Goal: Transaction & Acquisition: Purchase product/service

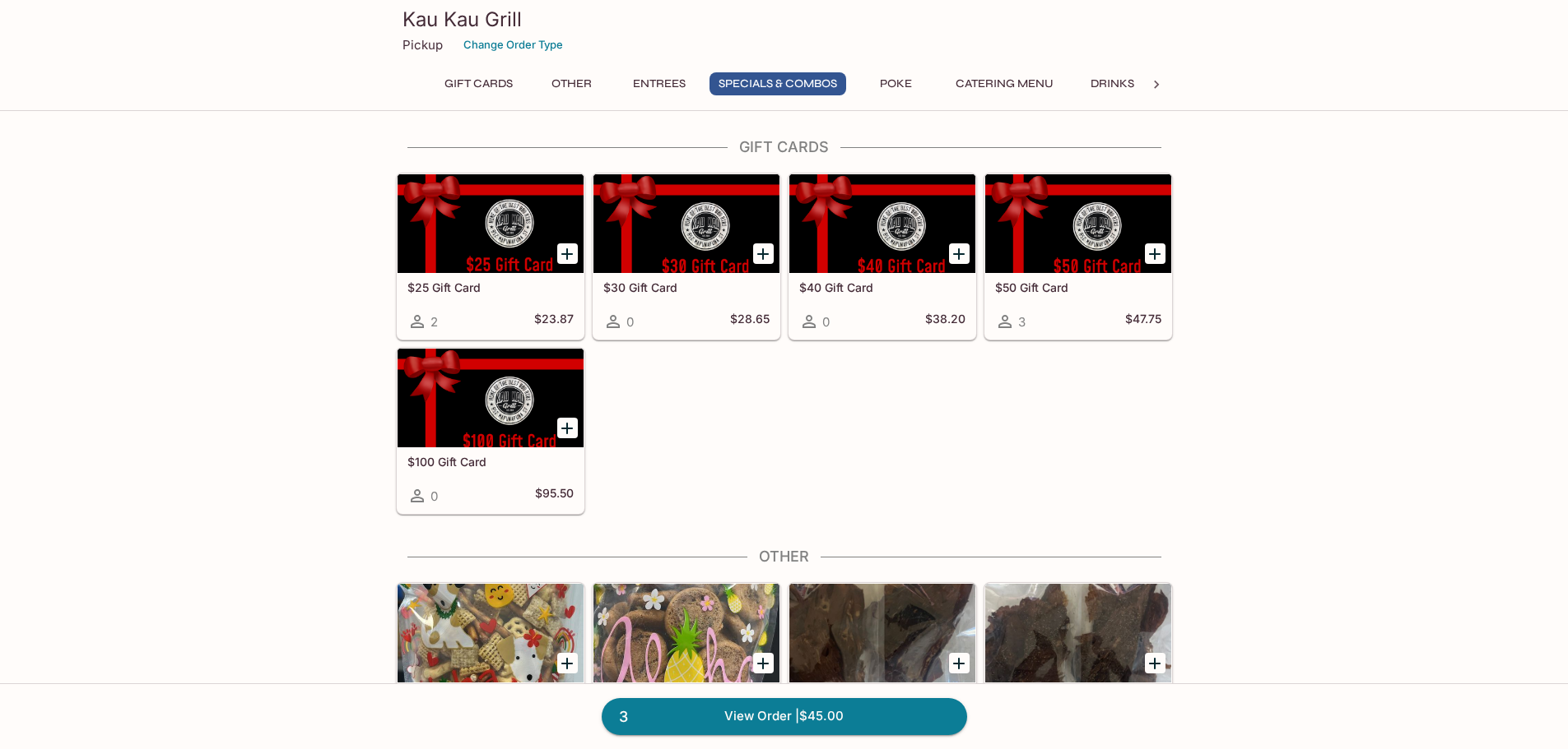
scroll to position [1810, 0]
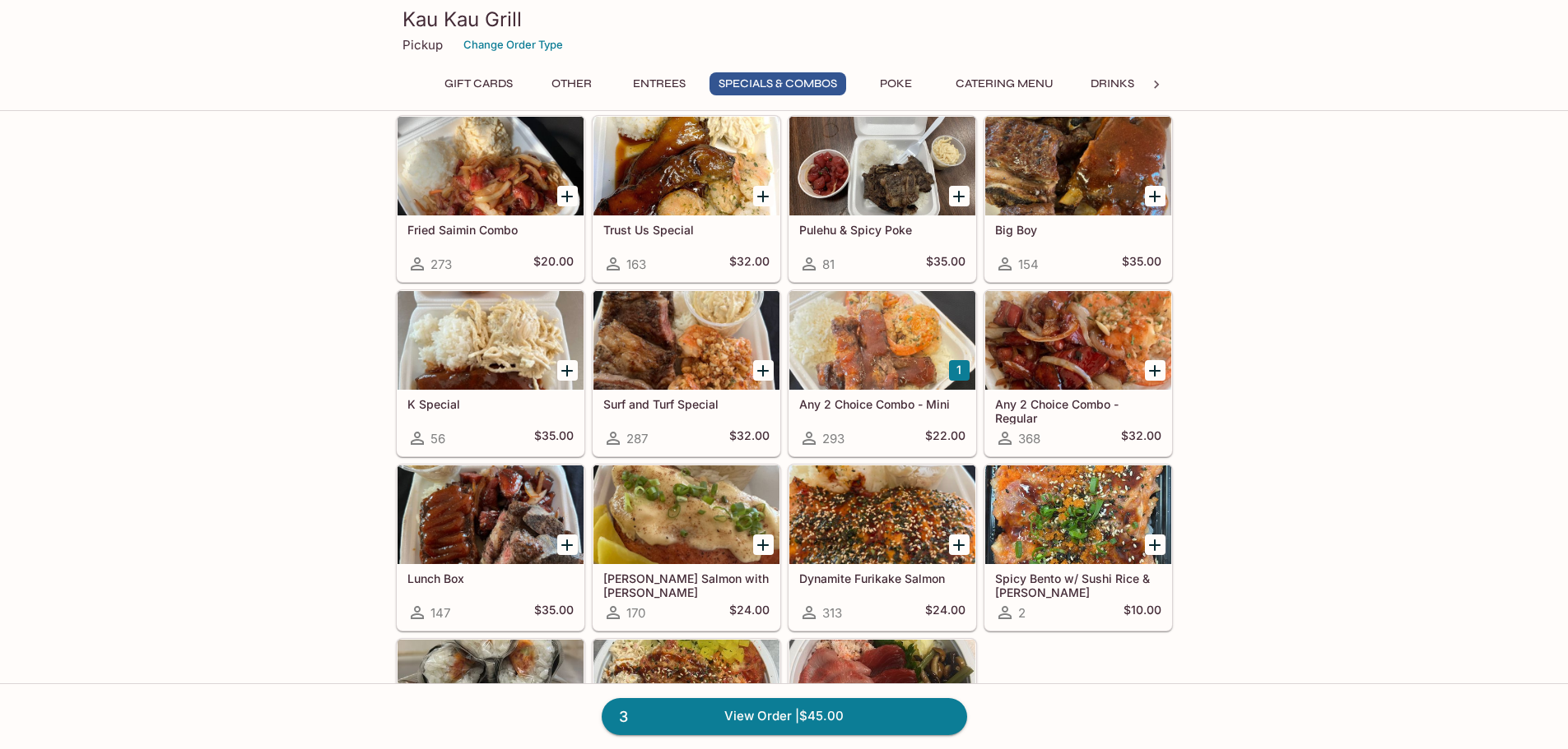
click at [1412, 395] on div "Gift Cards $25 Gift Card 2 $23.87 $30 Gift Card 0 $28.65 $40 Gift Card 0 $38.20…" at bounding box center [784, 311] width 1568 height 3963
click at [1469, 378] on div "Gift Cards $25 Gift Card 2 $23.87 $30 Gift Card 0 $28.65 $40 Gift Card 0 $38.20…" at bounding box center [784, 311] width 1568 height 3963
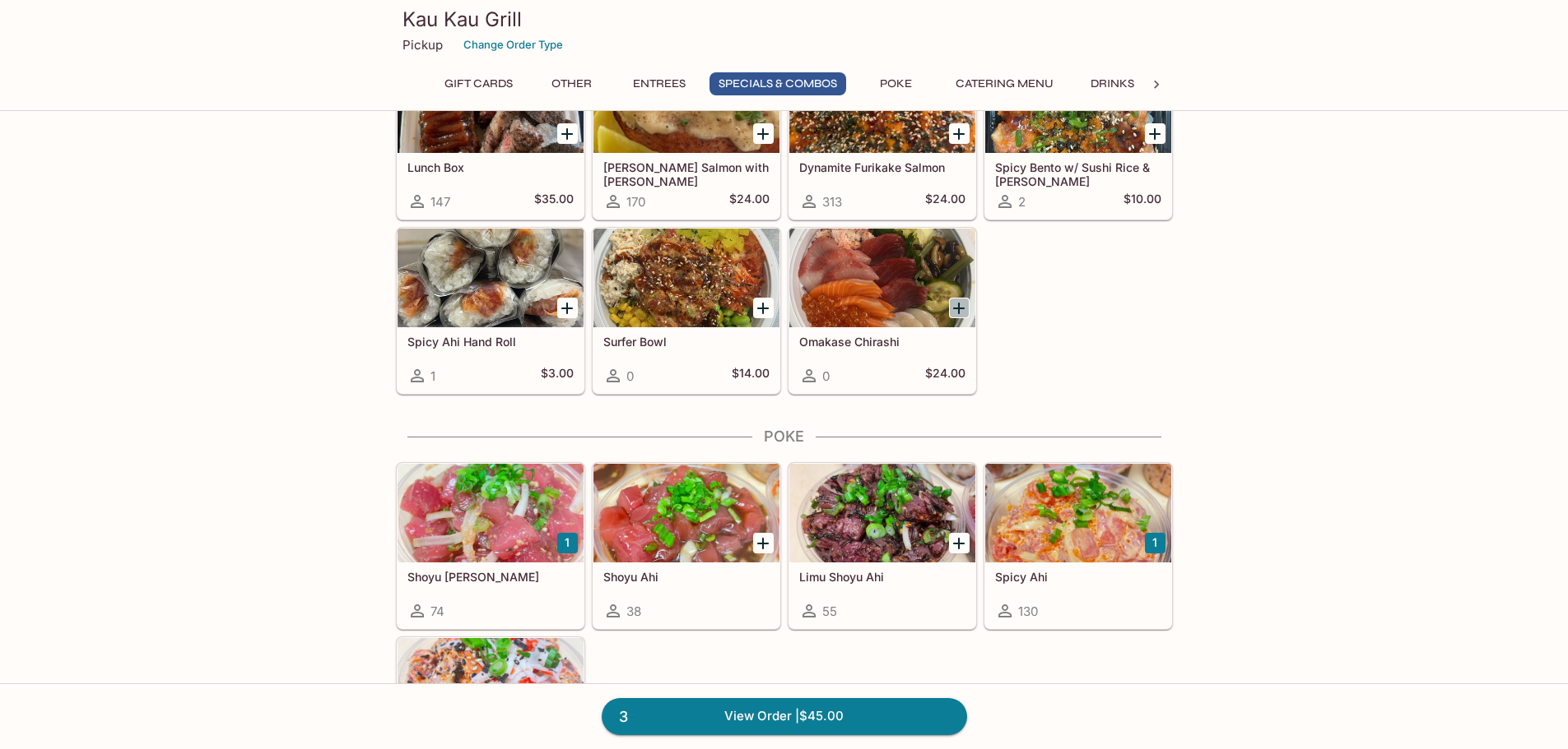
click at [954, 299] on icon "Add Omakase Chirashi" at bounding box center [958, 309] width 20 height 20
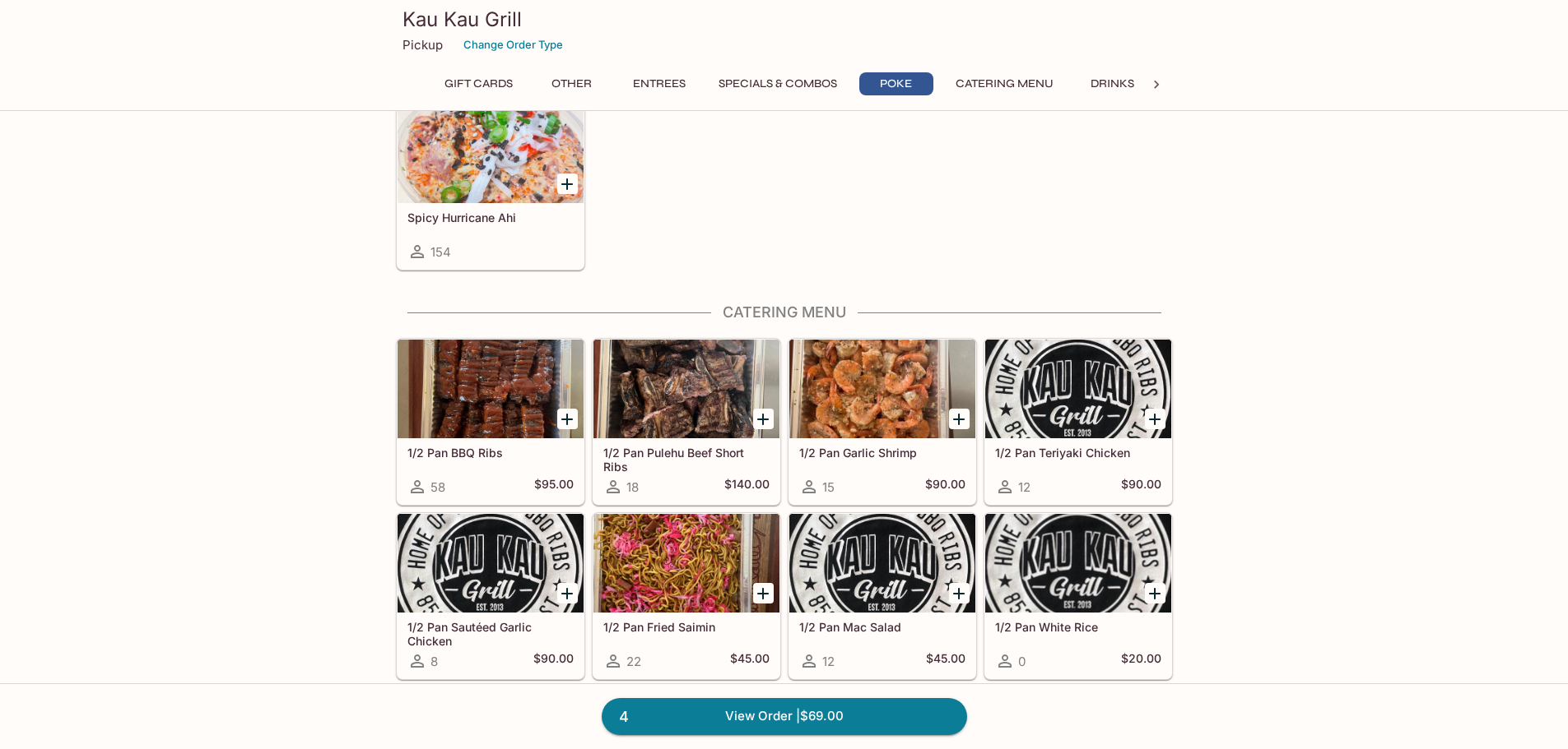
scroll to position [2714, 0]
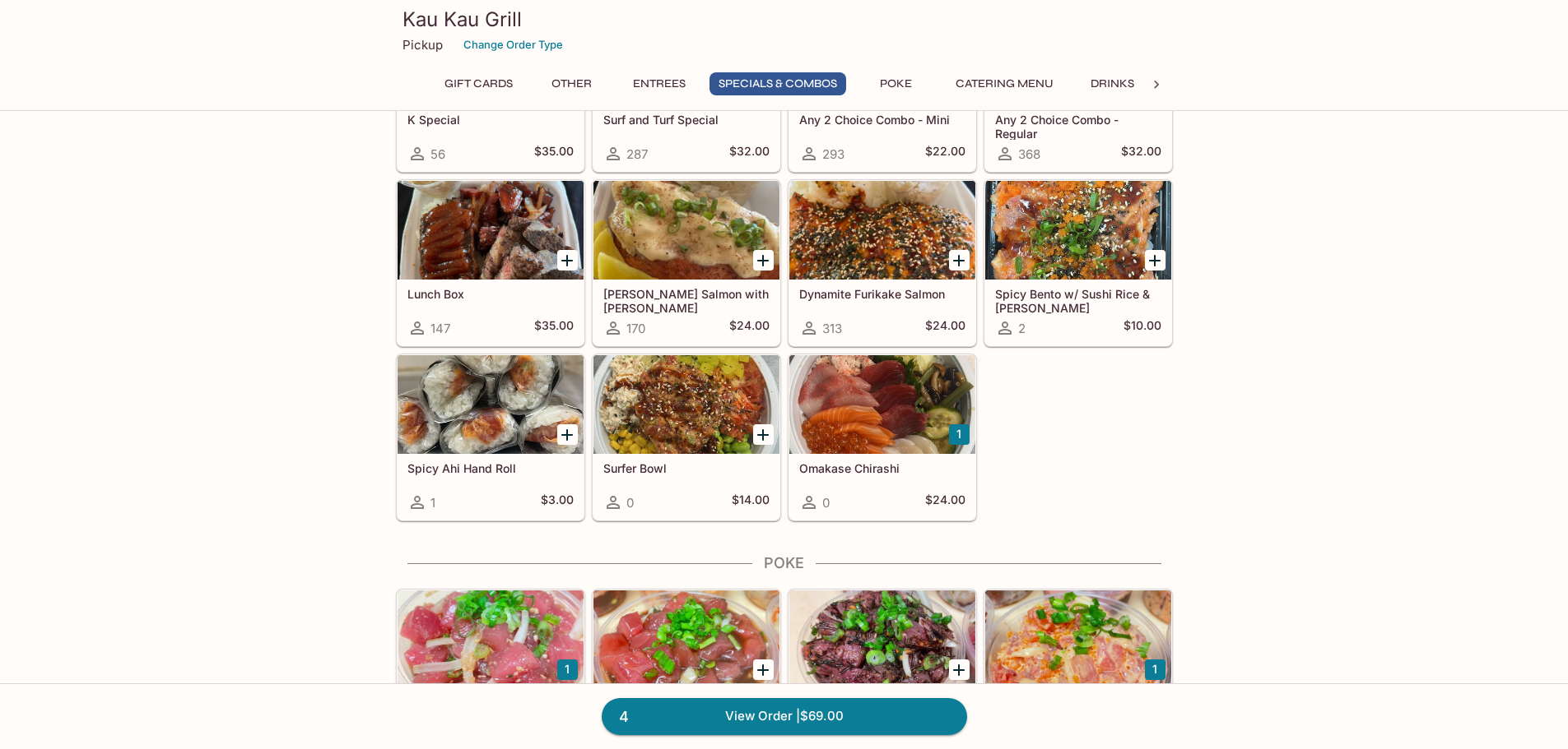
scroll to position [1871, 0]
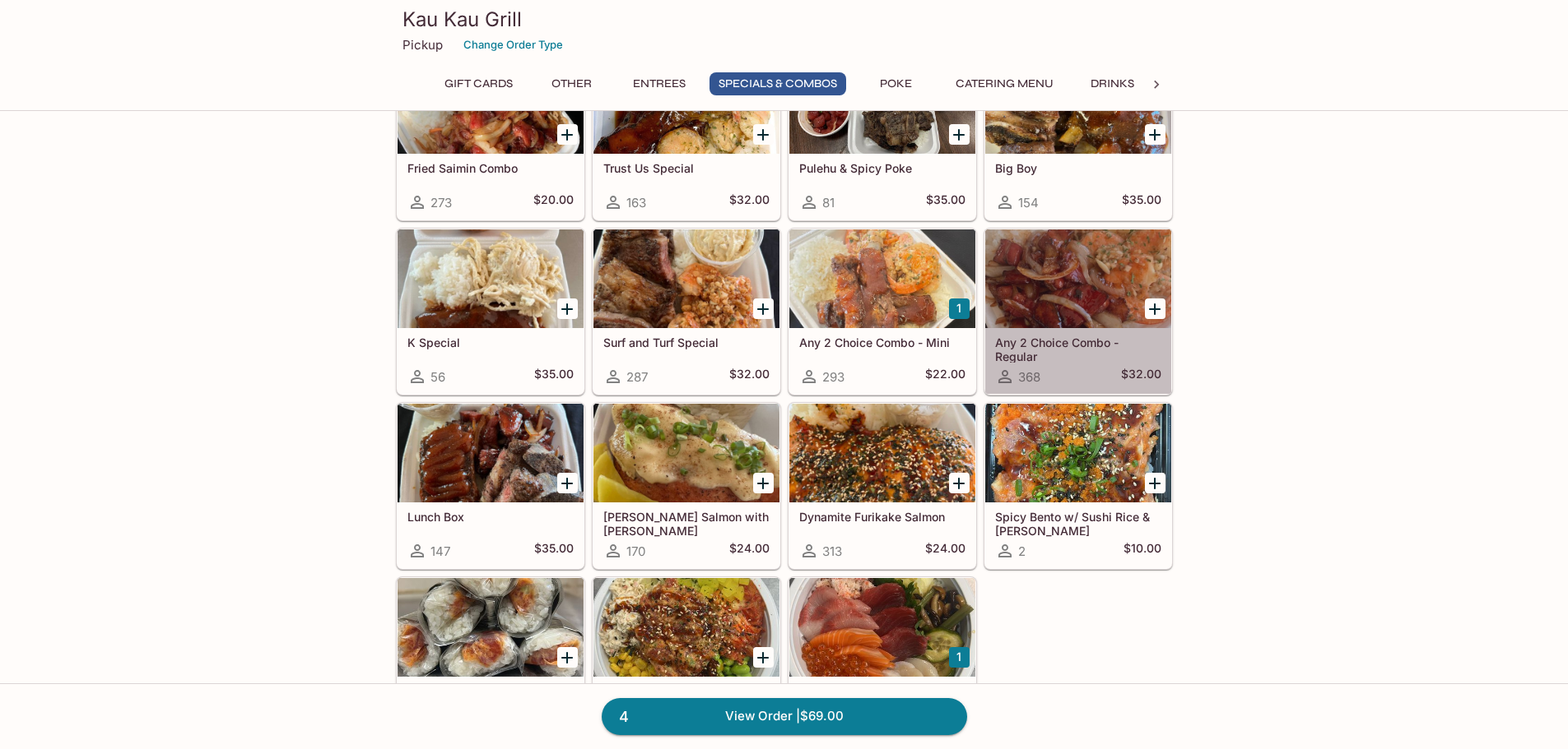
click at [1052, 253] on div at bounding box center [1077, 279] width 186 height 99
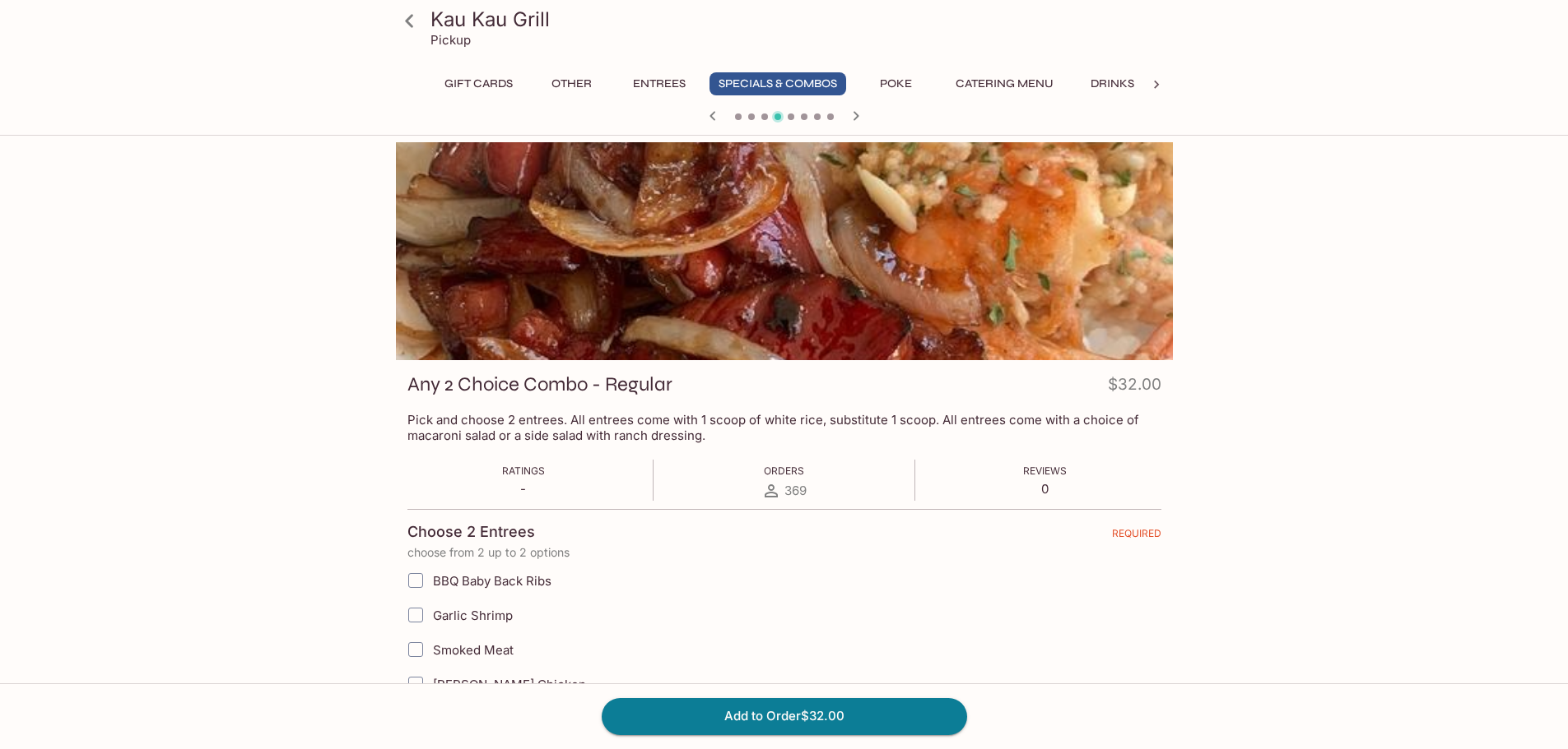
click at [407, 17] on icon at bounding box center [410, 21] width 29 height 29
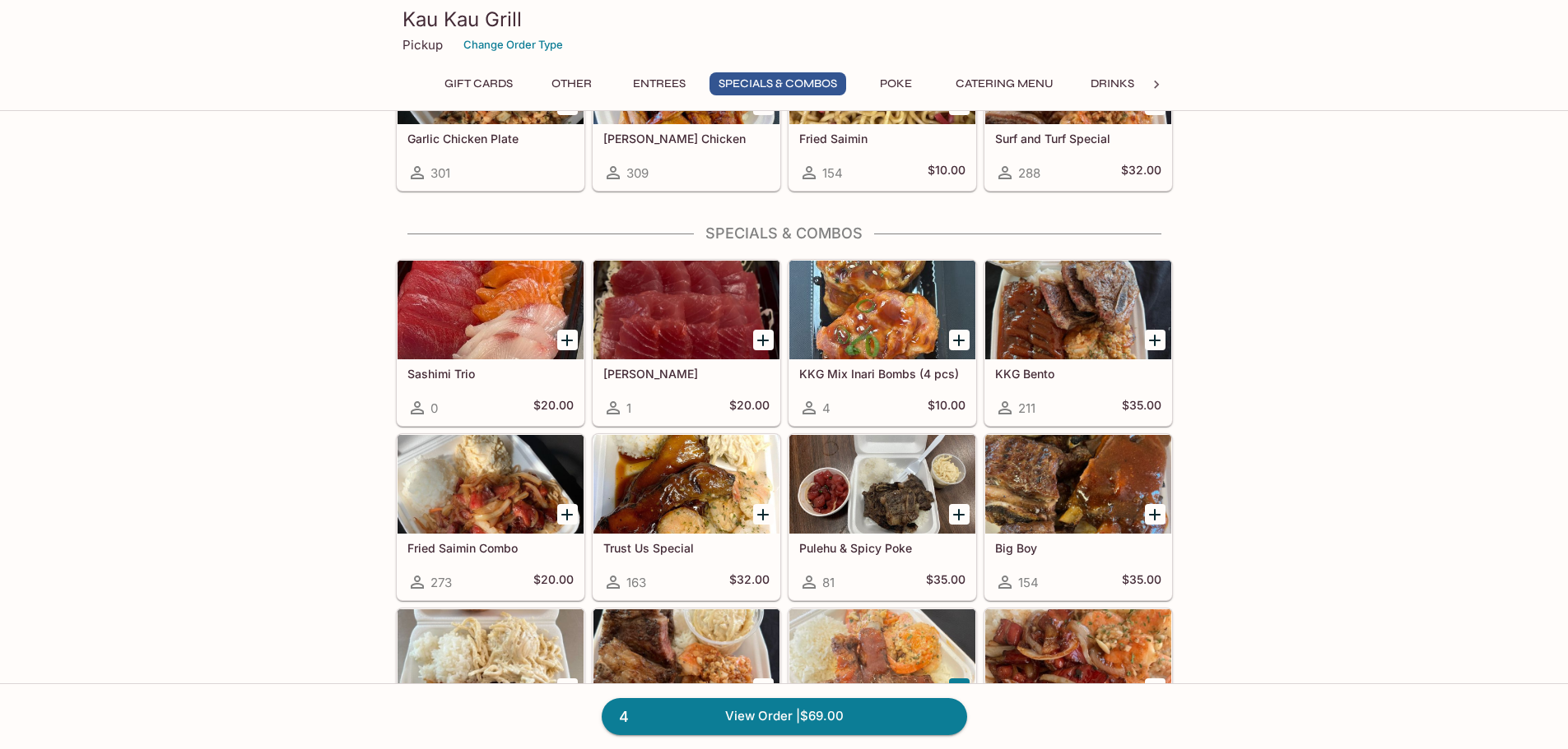
scroll to position [1562, 0]
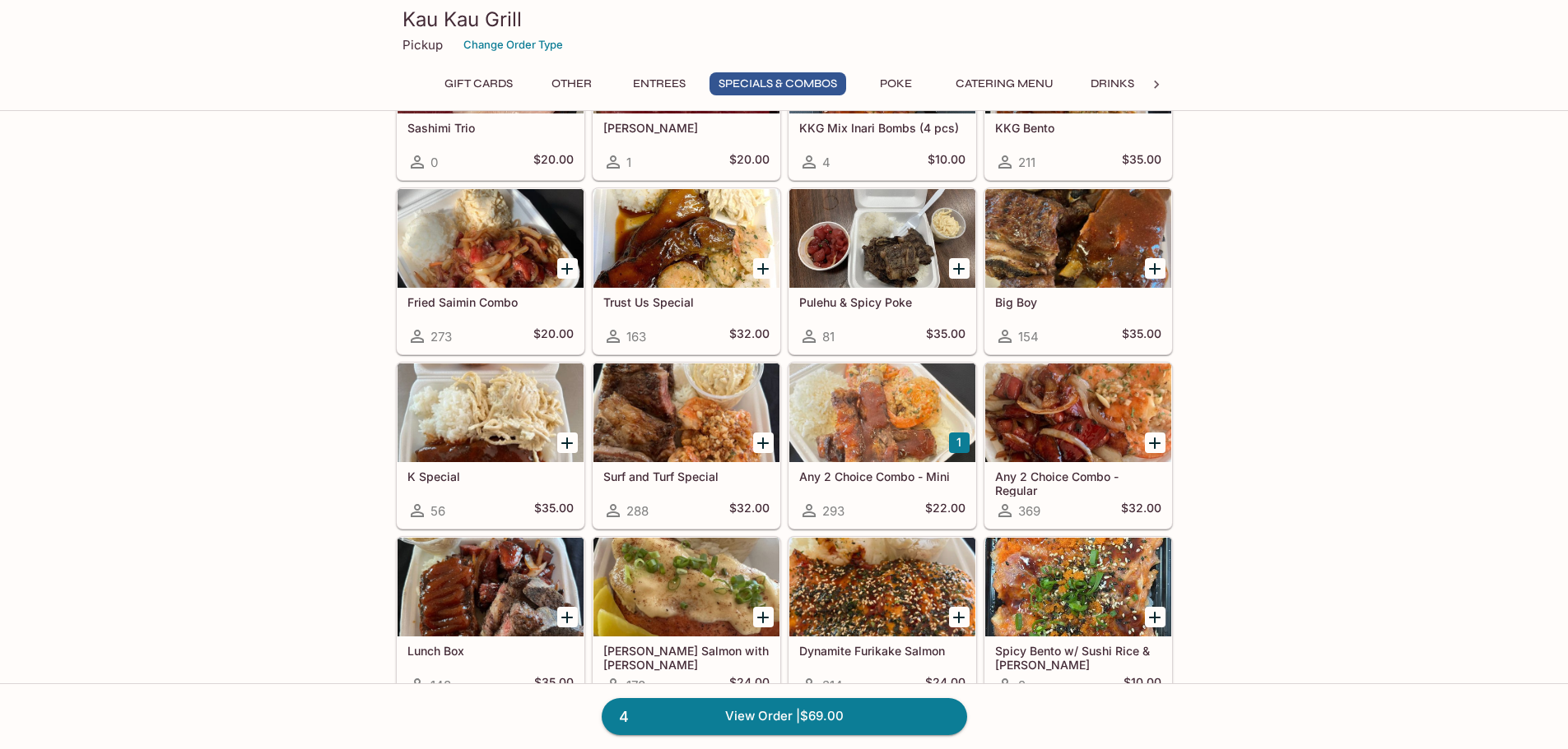
click at [1342, 533] on div "Gift Cards $25 Gift Card 2 $23.87 $30 Gift Card 0 $28.65 $40 Gift Card 0 $38.20…" at bounding box center [784, 469] width 1568 height 3788
click at [1338, 527] on div "Gift Cards $25 Gift Card 2 $23.87 $30 Gift Card 0 $28.65 $40 Gift Card 0 $38.20…" at bounding box center [784, 469] width 1568 height 3788
click at [188, 447] on div "Gift Cards $25 Gift Card 2 $23.87 $30 Gift Card 0 $28.65 $40 Gift Card 0 $38.20…" at bounding box center [784, 469] width 1568 height 3788
drag, startPoint x: 210, startPoint y: 397, endPoint x: 327, endPoint y: 462, distance: 133.8
click at [210, 398] on div "Gift Cards $25 Gift Card 2 $23.87 $30 Gift Card 0 $28.65 $40 Gift Card 0 $38.20…" at bounding box center [784, 469] width 1568 height 3788
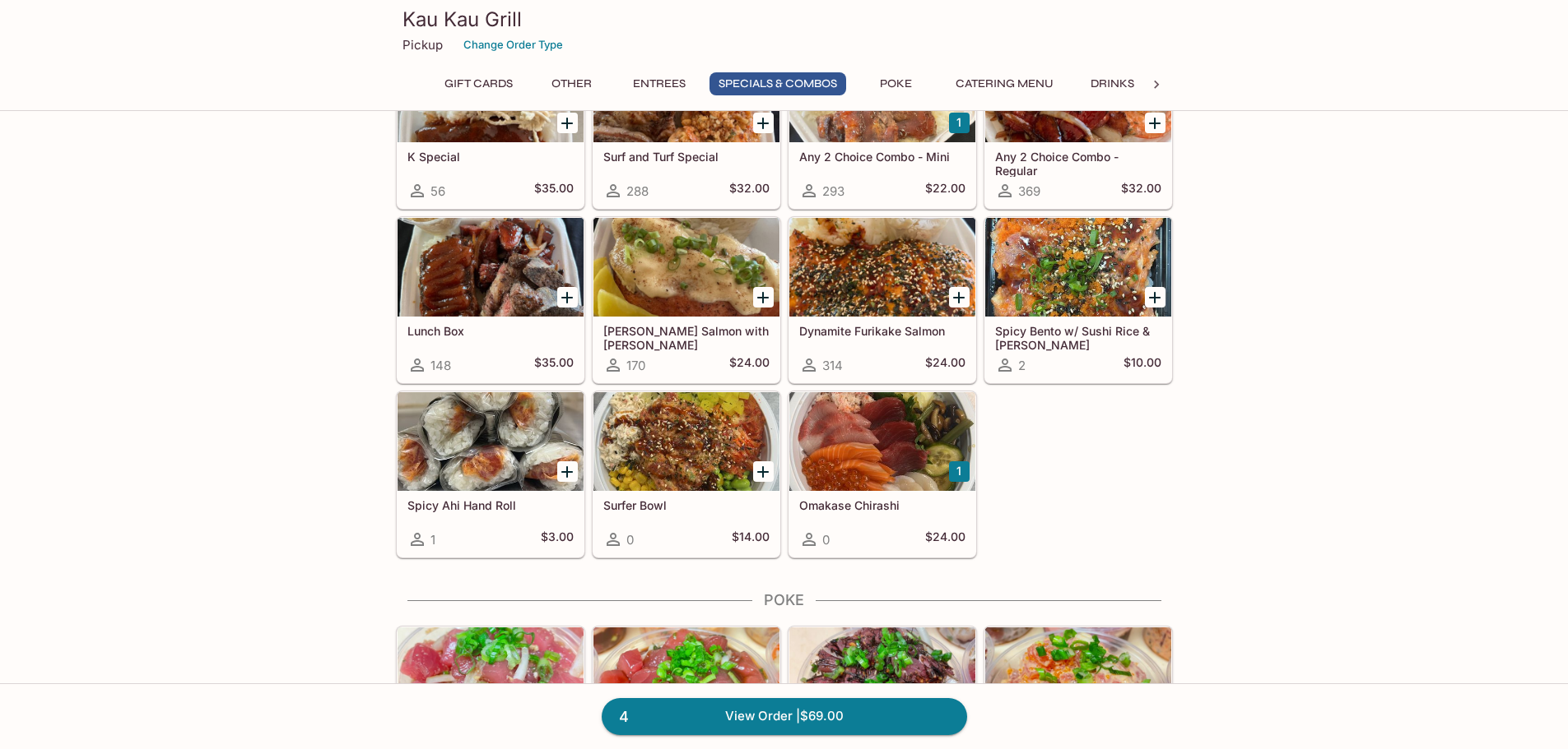
scroll to position [1892, 0]
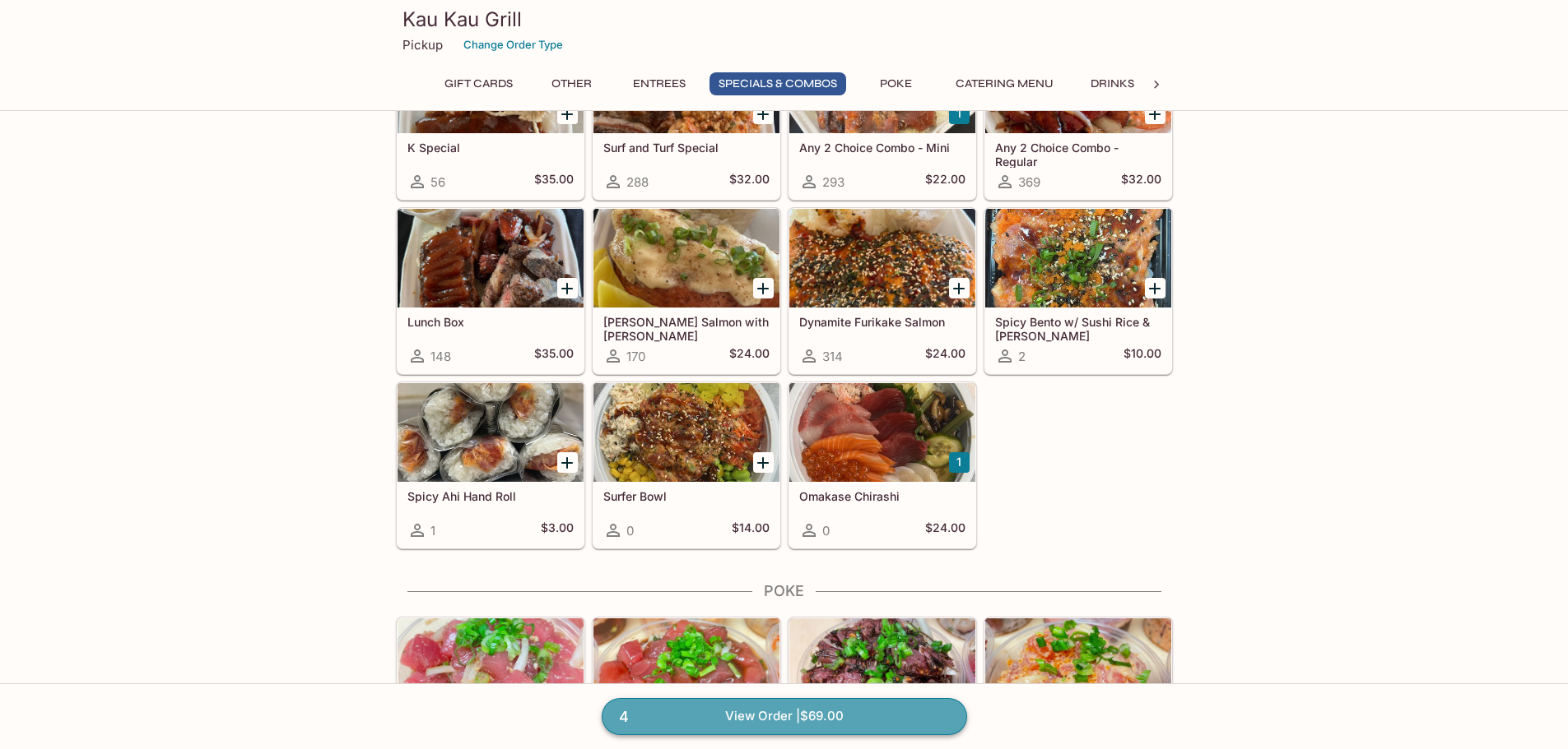
click at [668, 726] on link "4 View Order | $69.00" at bounding box center [784, 716] width 366 height 37
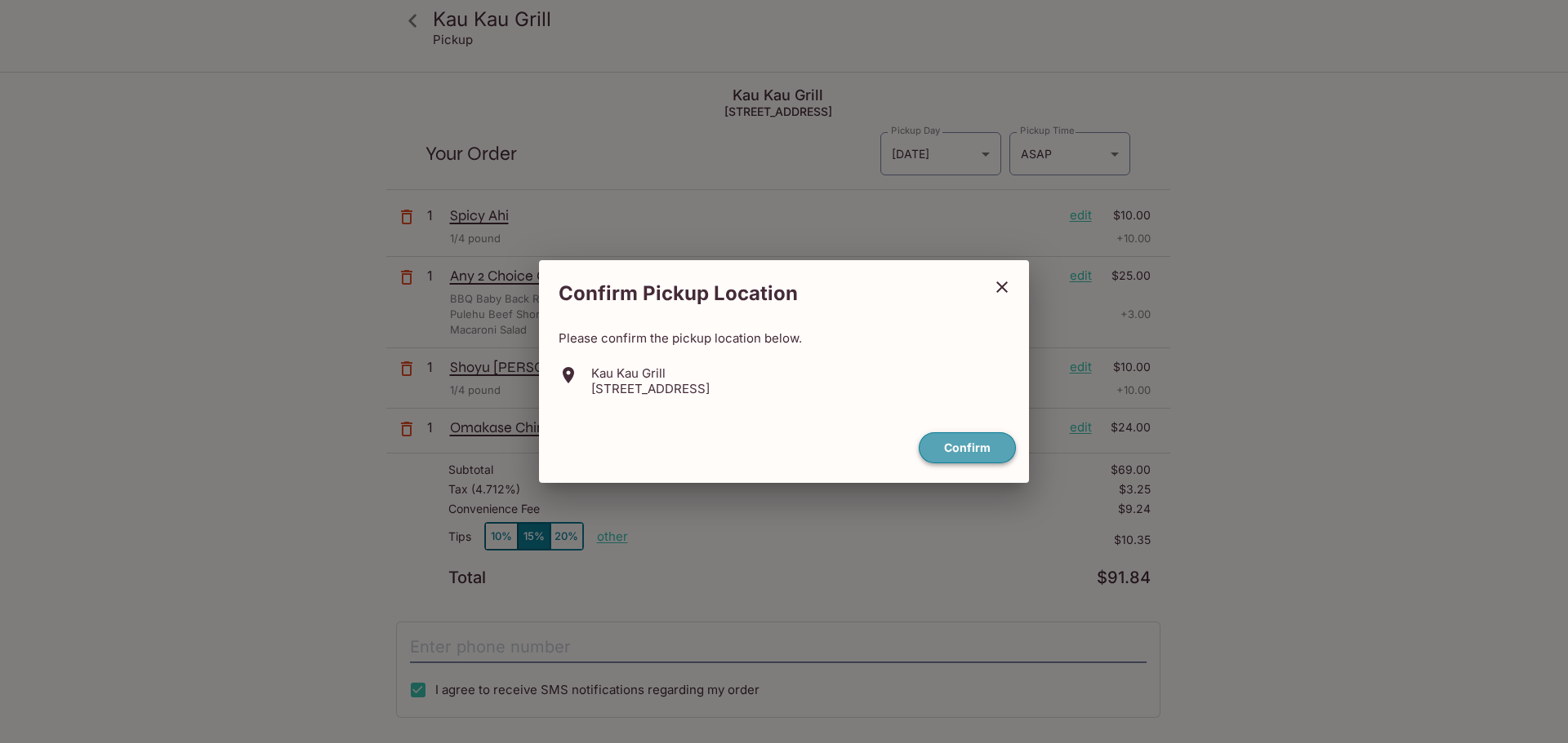
click at [992, 441] on button "Confirm" at bounding box center [967, 447] width 97 height 31
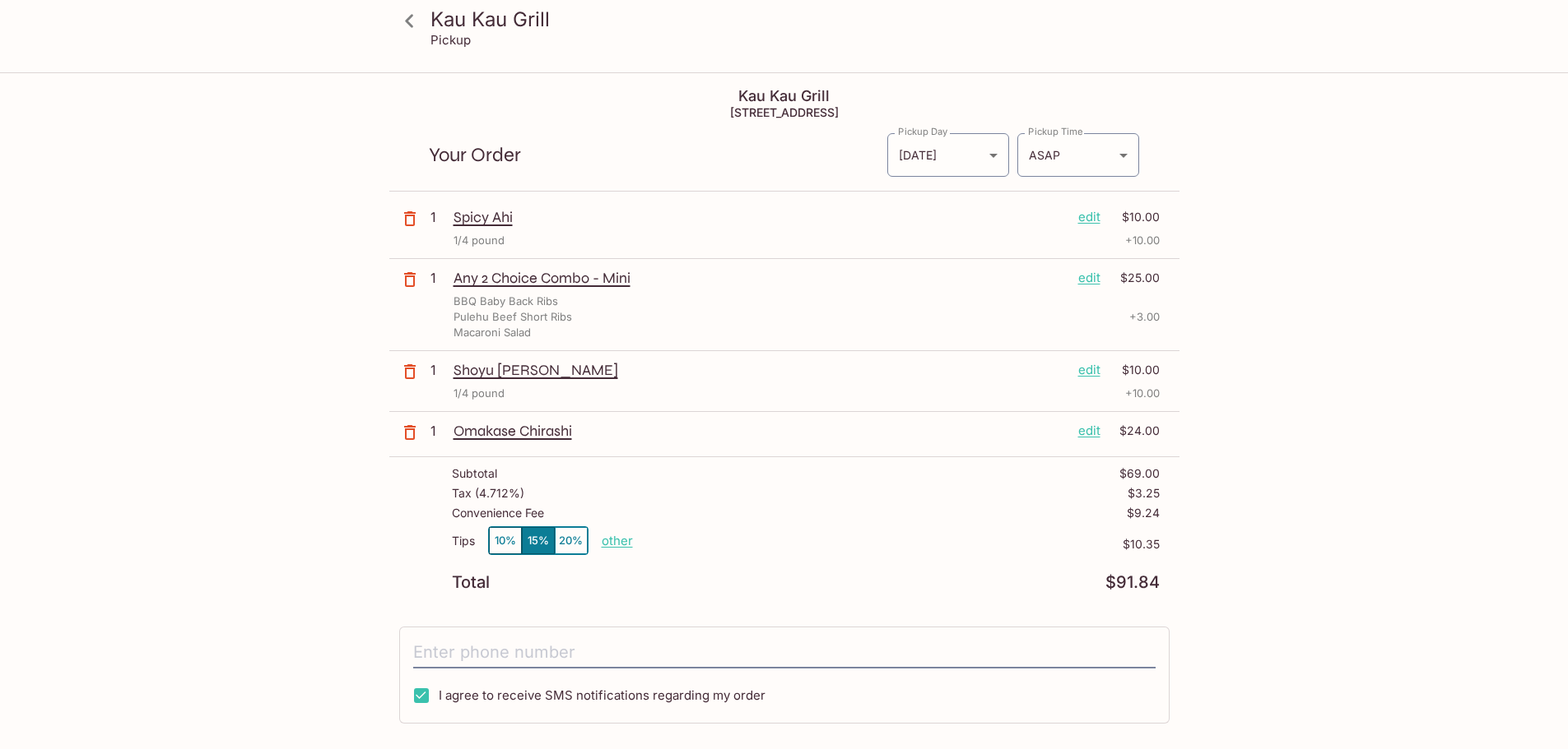
click at [408, 12] on icon at bounding box center [410, 21] width 29 height 29
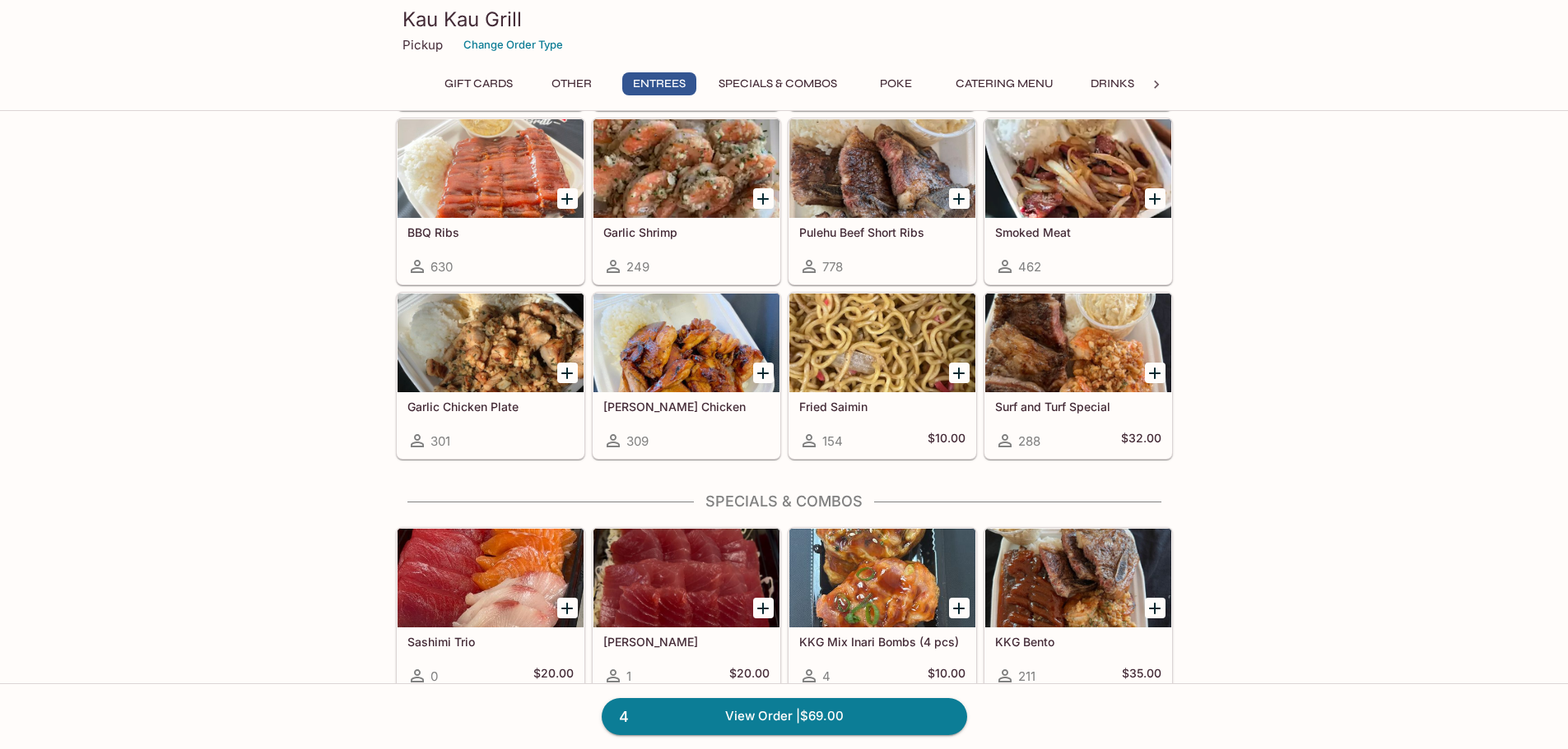
scroll to position [1069, 0]
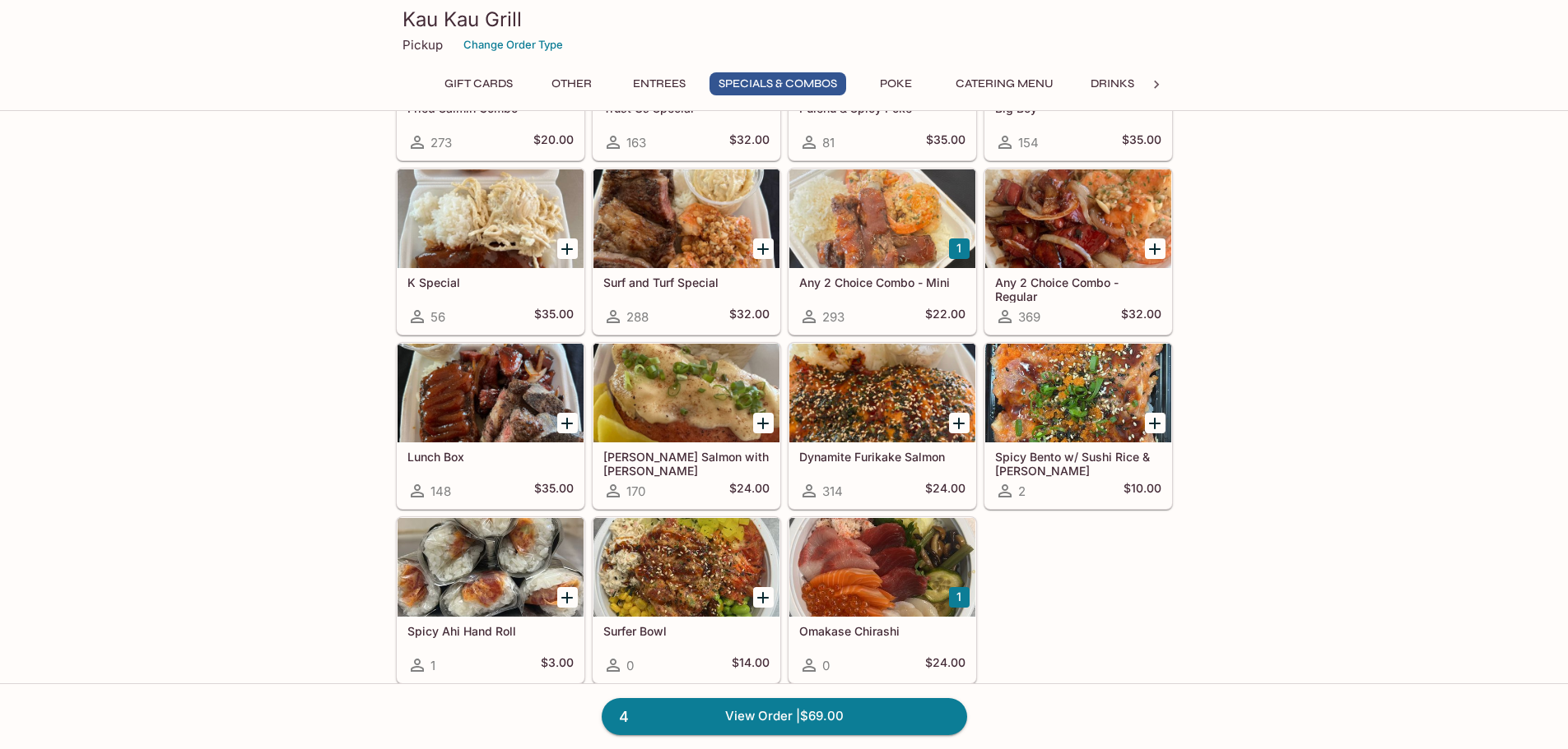
scroll to position [1974, 0]
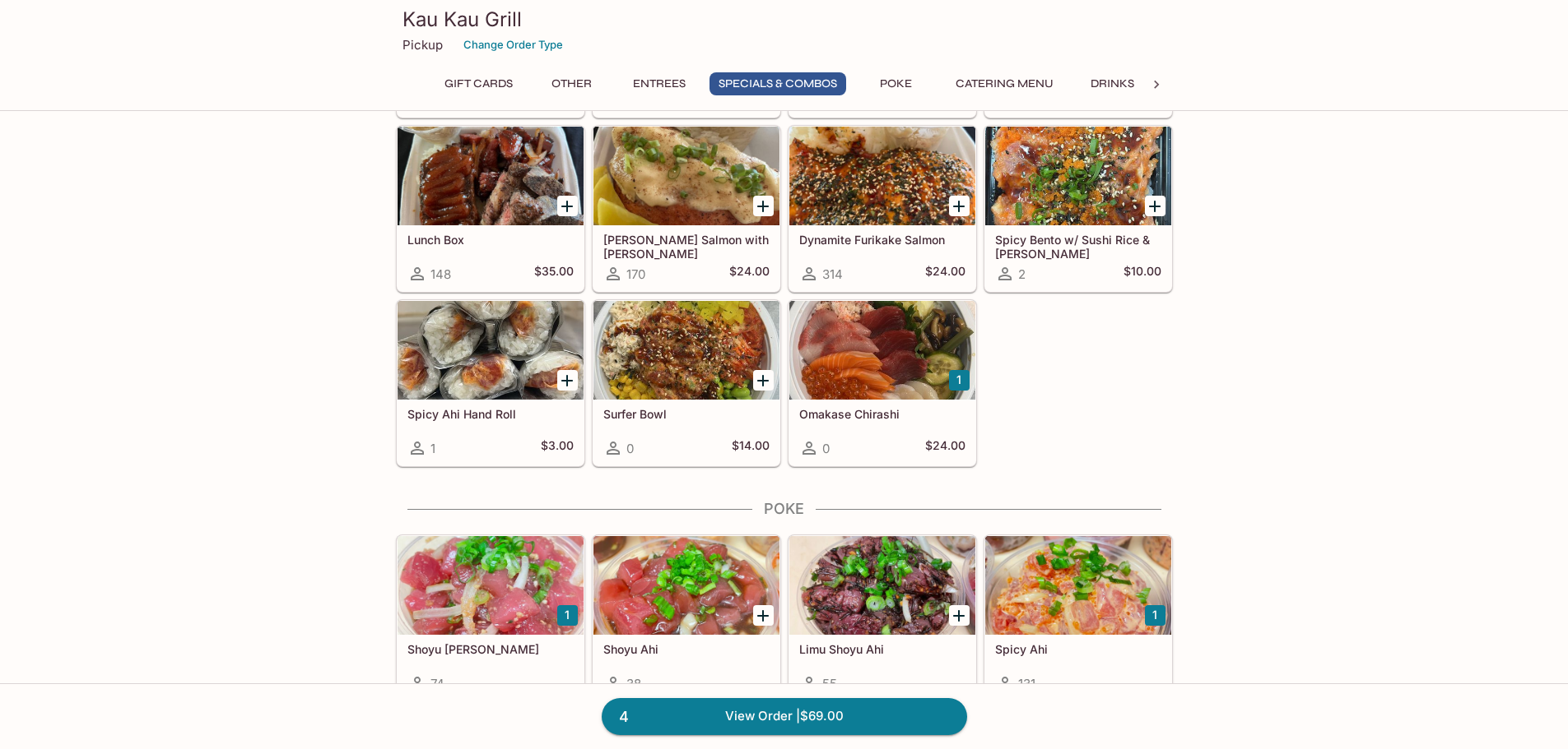
click at [1288, 476] on div "Gift Cards $25 Gift Card 2 $23.87 $30 Gift Card 0 $28.65 $40 Gift Card 0 $38.20…" at bounding box center [784, 59] width 1568 height 3788
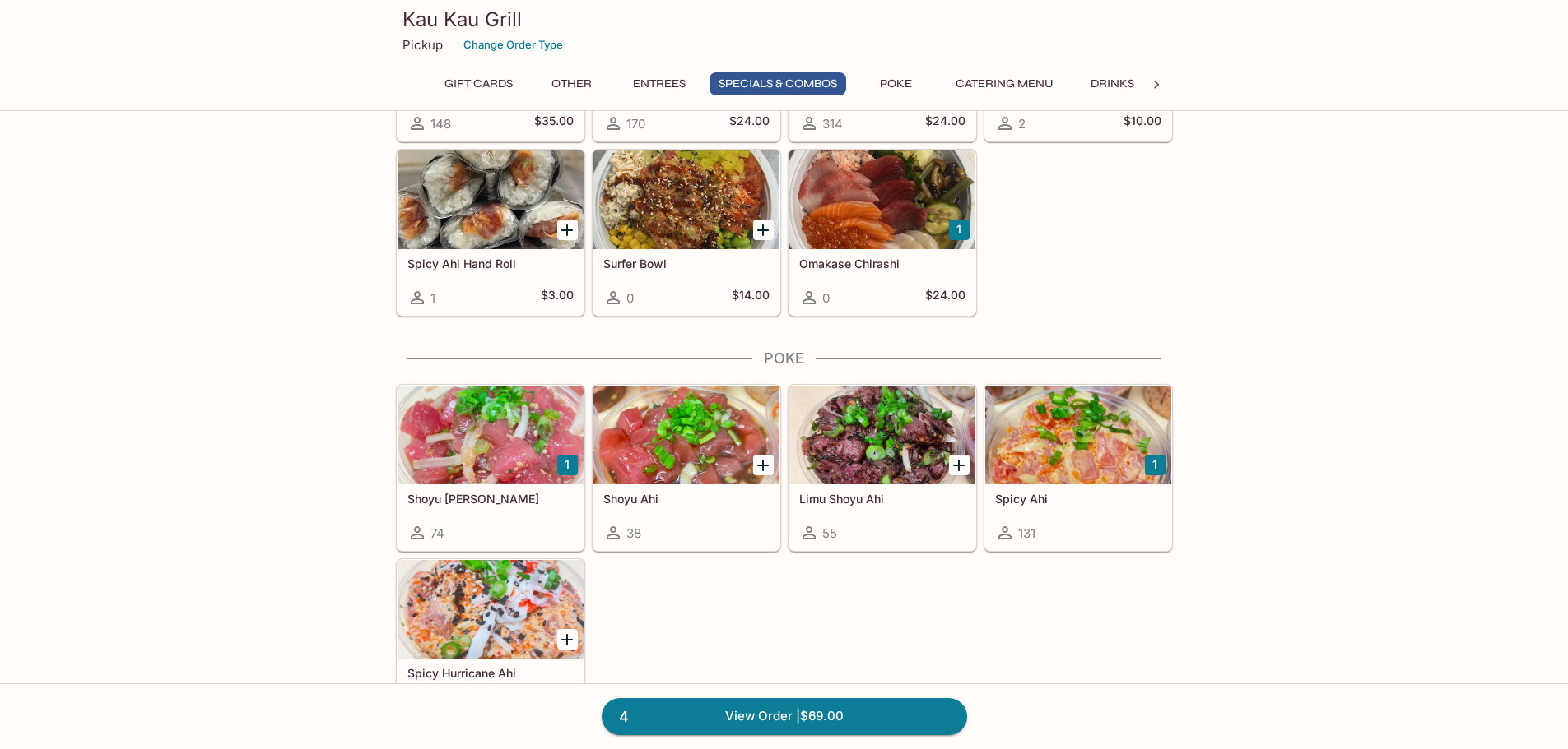
scroll to position [2221, 0]
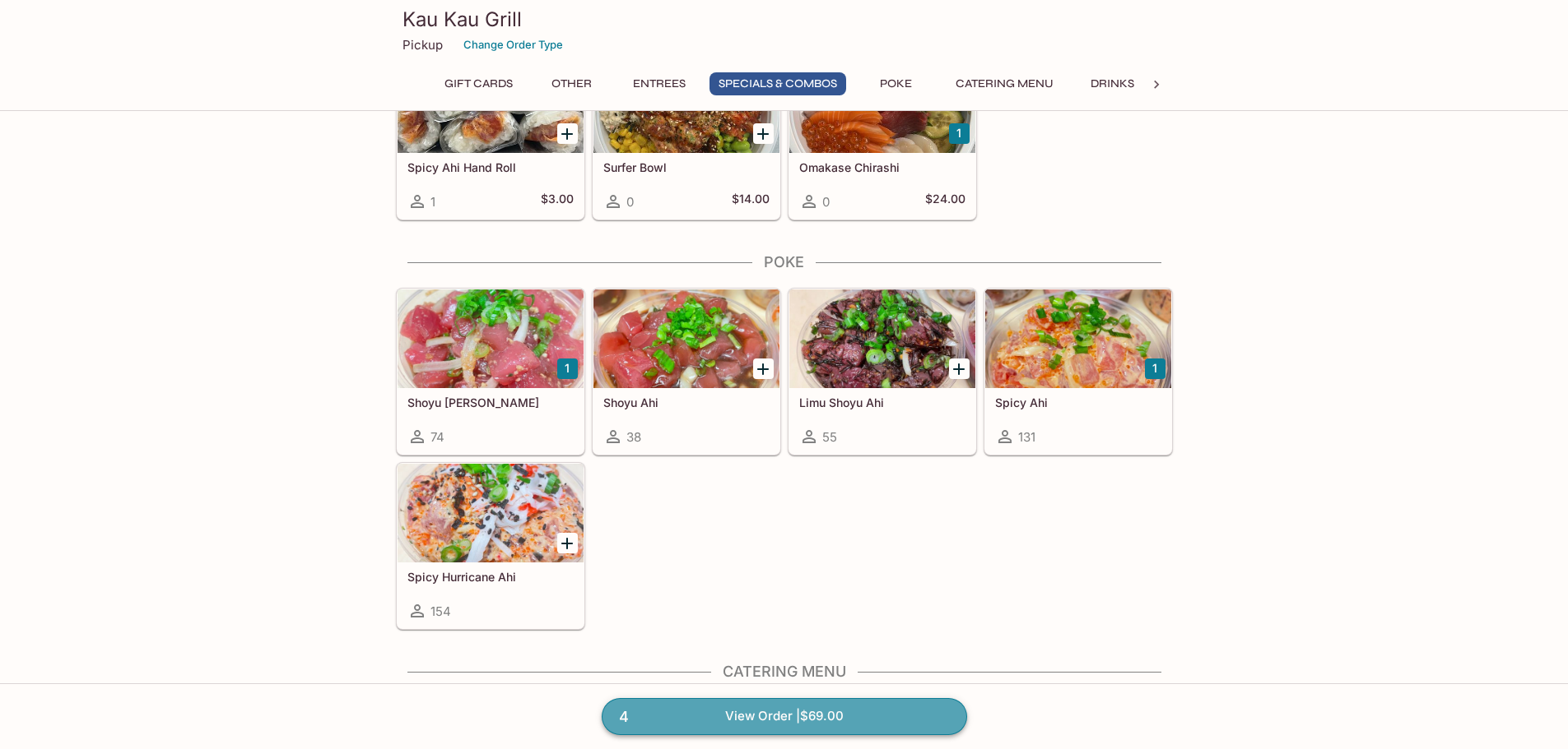
click at [746, 720] on link "4 View Order | $69.00" at bounding box center [784, 716] width 366 height 37
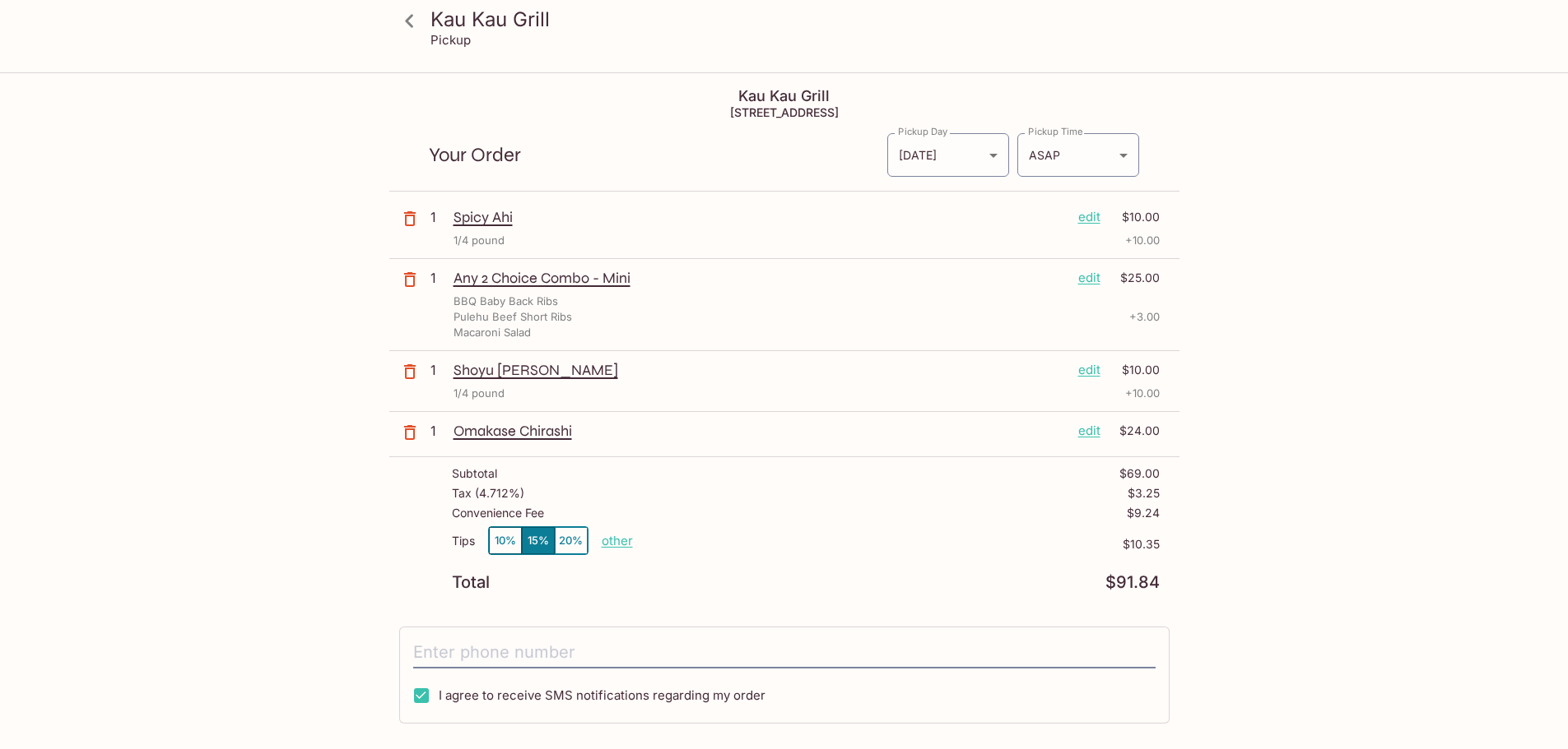
click at [1228, 531] on div "Kau Kau Grill Pickup Kau Kau Grill 111 Sand Island Access Road, Honolulu, HI 96…" at bounding box center [784, 528] width 1053 height 908
click at [1363, 593] on div "Kau Kau Grill Pickup Kau Kau Grill 111 Sand Island Access Road, Honolulu, HI 96…" at bounding box center [784, 448] width 1568 height 749
click at [1389, 498] on div "Kau Kau Grill Pickup Kau Kau Grill 111 Sand Island Access Road, Honolulu, HI 96…" at bounding box center [784, 448] width 1568 height 749
click at [1264, 487] on div "Kau Kau Grill Pickup Kau Kau Grill 111 Sand Island Access Road, Honolulu, HI 96…" at bounding box center [784, 528] width 1053 height 908
click at [44, 478] on div "Kau Kau Grill Pickup Kau Kau Grill 111 Sand Island Access Road, Honolulu, HI 96…" at bounding box center [784, 448] width 1568 height 749
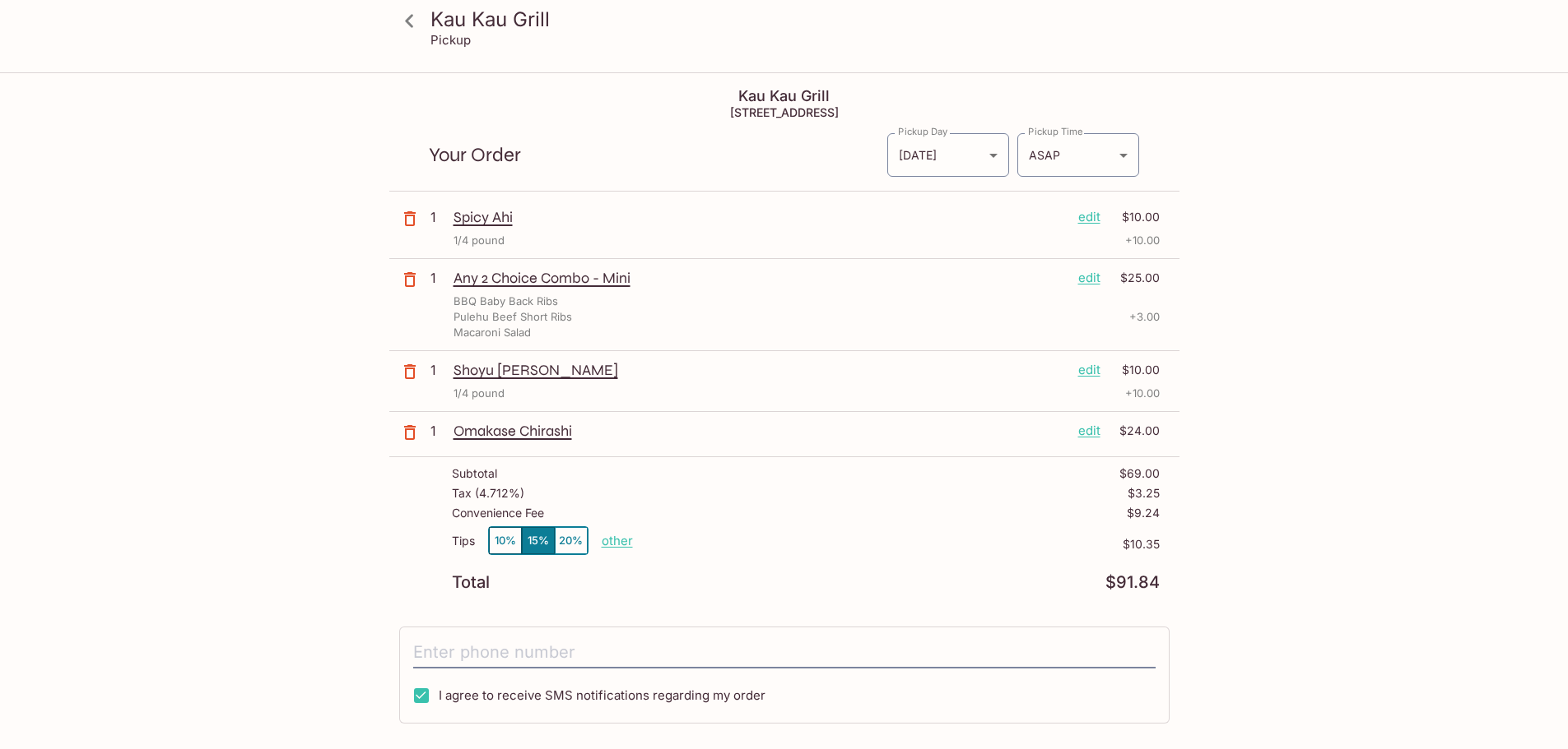
click at [1441, 262] on div "Kau Kau Grill Pickup Kau Kau Grill 111 Sand Island Access Road, Honolulu, HI 96…" at bounding box center [784, 448] width 1568 height 749
click at [157, 200] on div "Kau Kau Grill Pickup Kau Kau Grill 111 Sand Island Access Road, Honolulu, HI 96…" at bounding box center [784, 448] width 1568 height 749
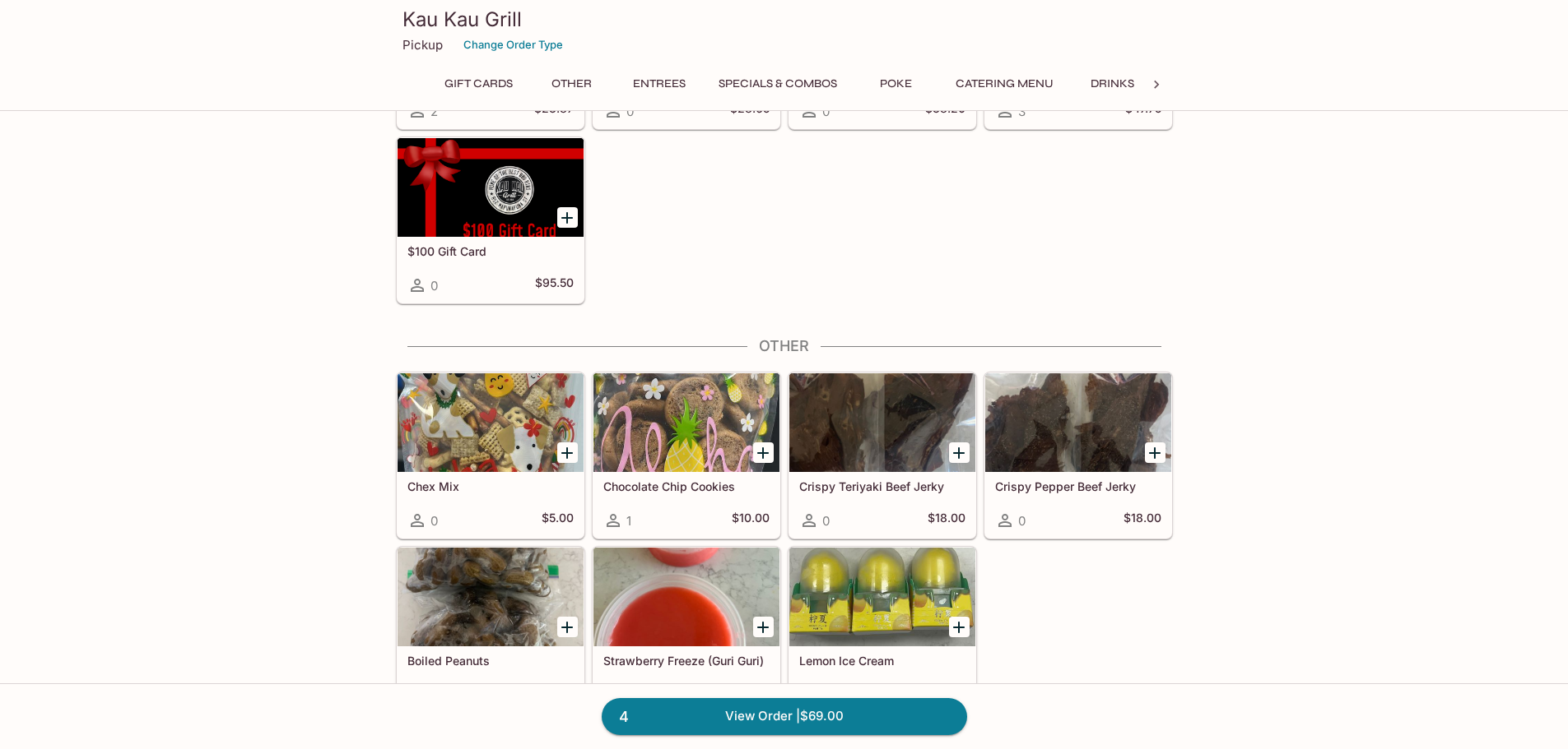
scroll to position [329, 0]
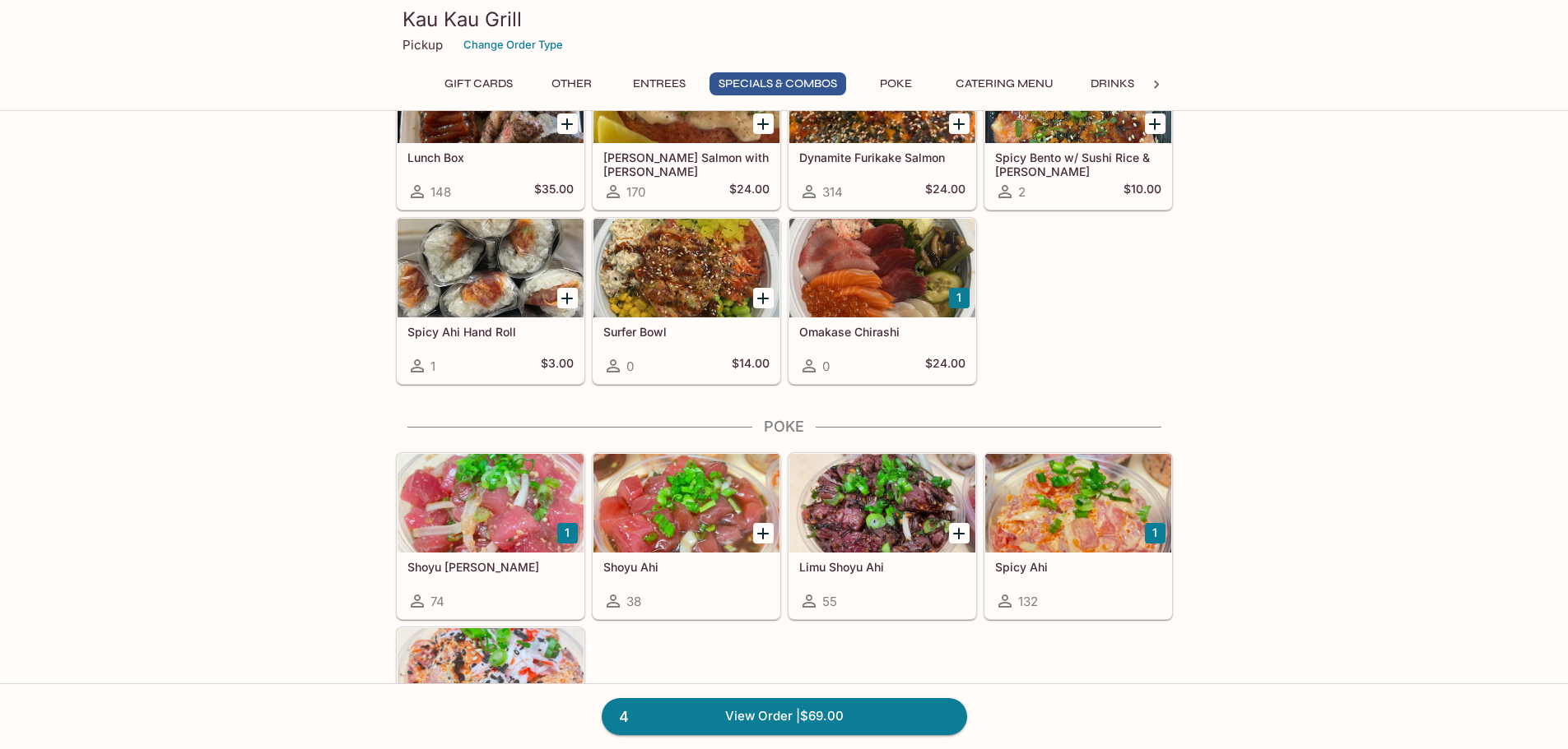
scroll to position [1562, 0]
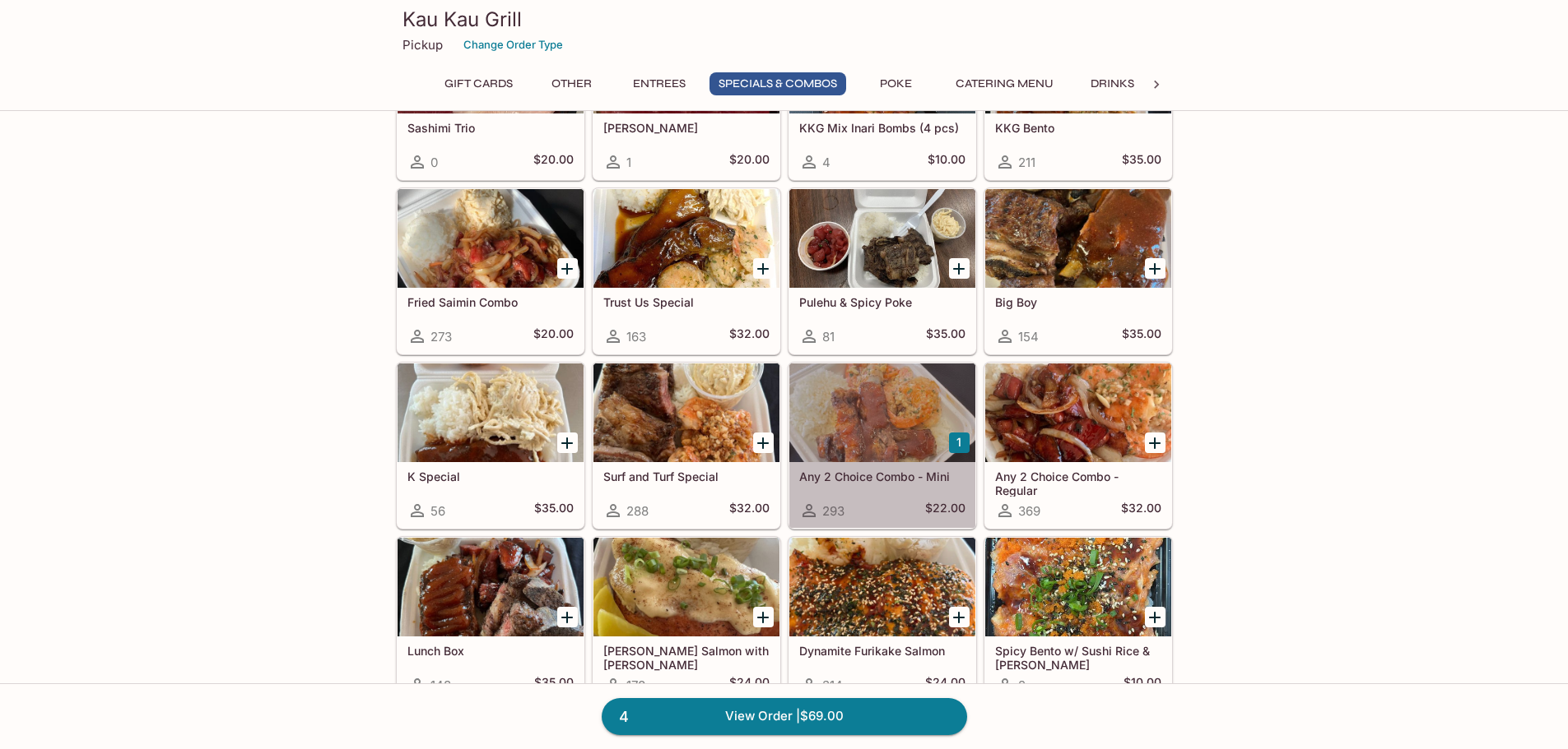
click at [822, 437] on div at bounding box center [881, 412] width 186 height 99
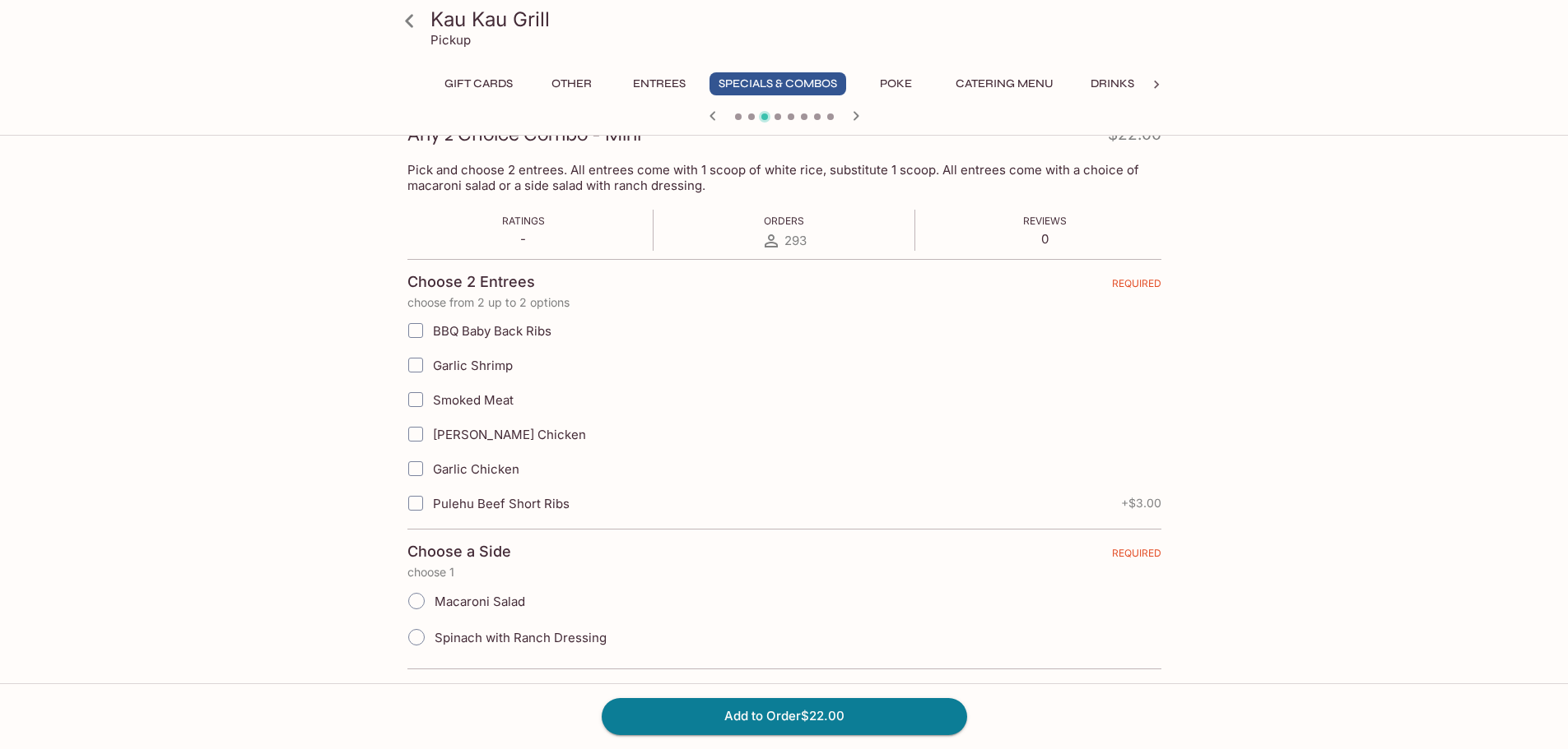
scroll to position [412, 0]
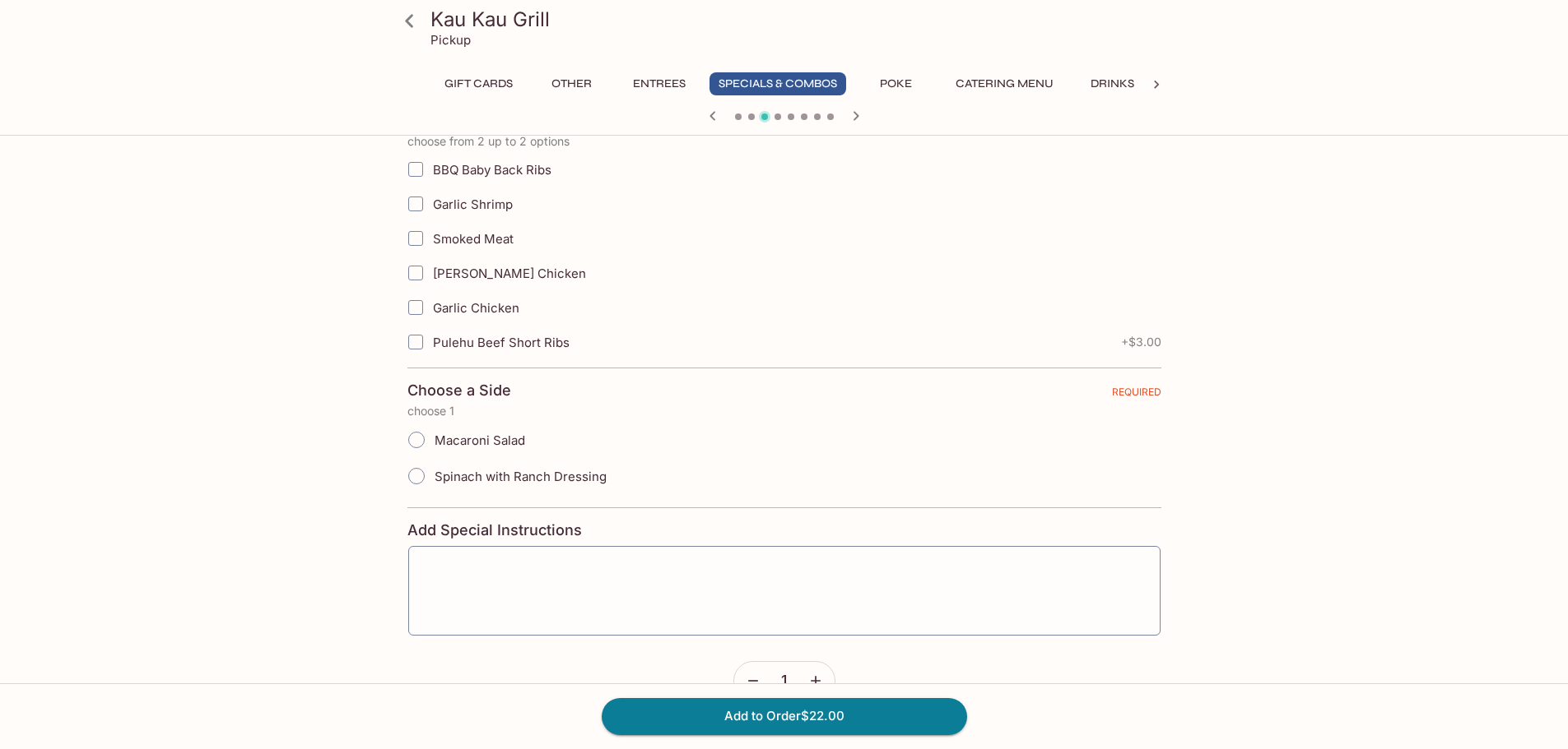
click at [472, 156] on label "BBQ Baby Back Ribs" at bounding box center [700, 169] width 605 height 35
click at [432, 156] on input "BBQ Baby Back Ribs" at bounding box center [416, 169] width 33 height 33
checkbox input "true"
click at [503, 353] on label "Pulehu Beef Short Ribs" at bounding box center [680, 342] width 565 height 35
click at [432, 353] on input "Pulehu Beef Short Ribs" at bounding box center [416, 342] width 33 height 33
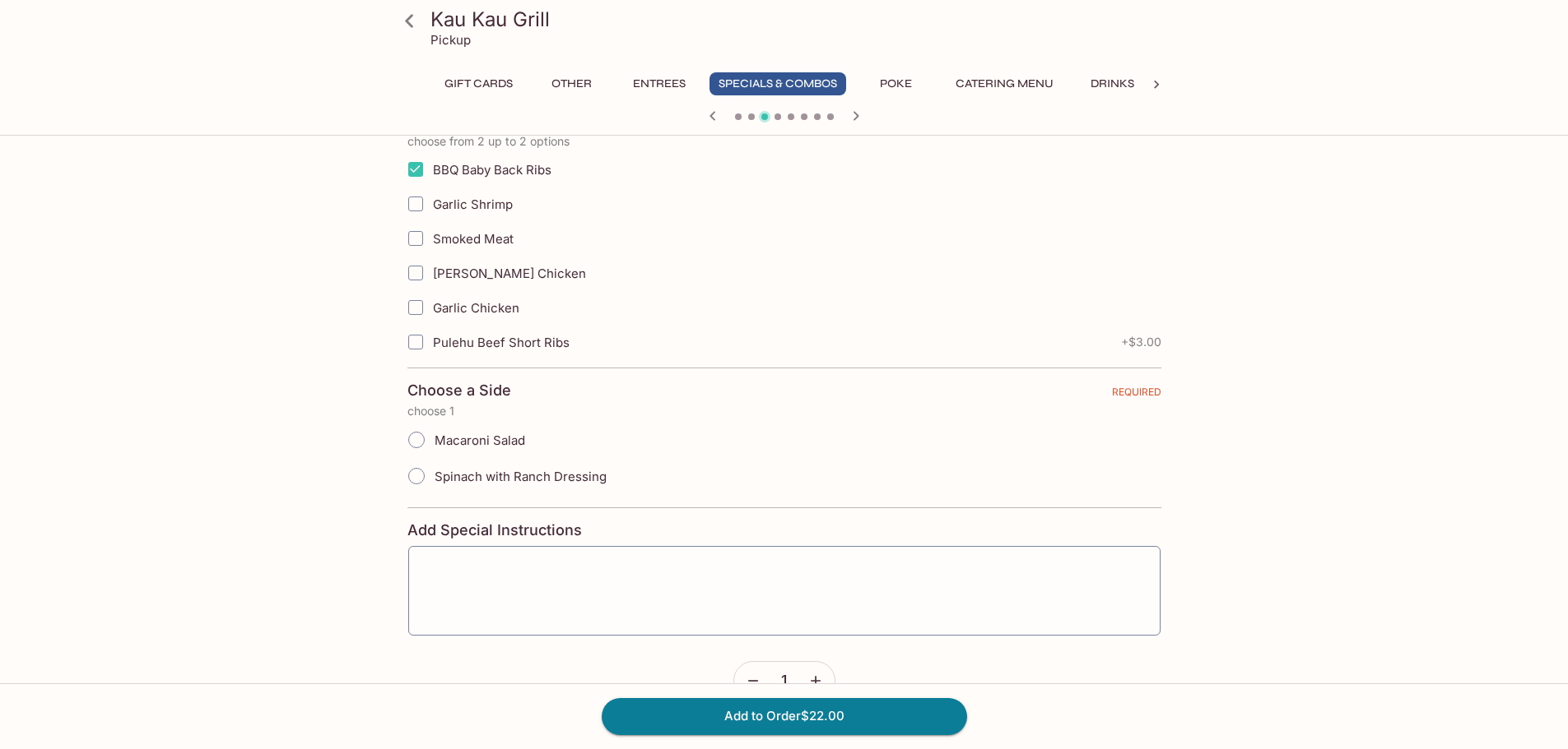
checkbox input "true"
click at [799, 726] on button "Add to Order $25.00" at bounding box center [784, 716] width 366 height 37
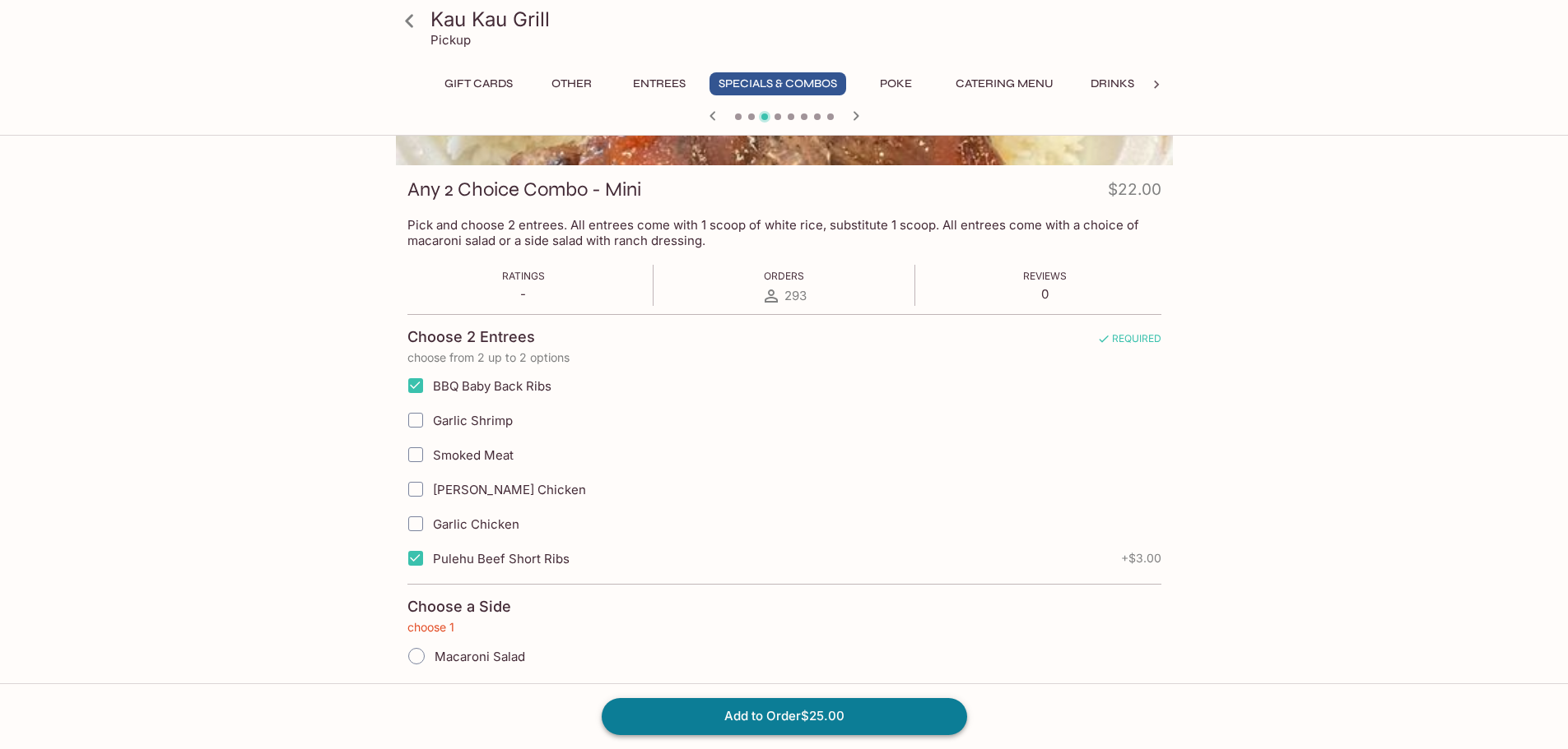
scroll to position [193, 0]
